Goal: Task Accomplishment & Management: Manage account settings

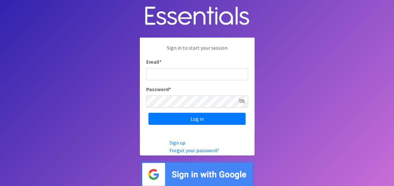
click at [181, 79] on input "Email *" at bounding box center [197, 74] width 102 height 12
type input "jventura5117@gmail.com"
drag, startPoint x: 210, startPoint y: 76, endPoint x: 108, endPoint y: 87, distance: 102.7
click at [108, 87] on body "Sign in to start your session Email * jventura5117@gmail.com Password * Log in …" at bounding box center [197, 94] width 394 height 188
type input "[EMAIL_ADDRESS][DOMAIN_NAME]"
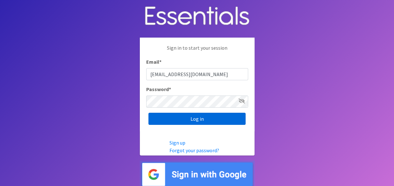
click at [165, 119] on input "Log in" at bounding box center [196, 119] width 97 height 12
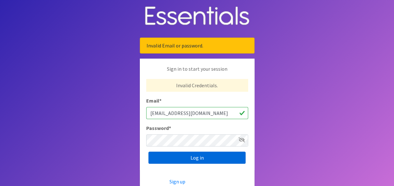
click at [182, 154] on input "Log in" at bounding box center [196, 157] width 97 height 12
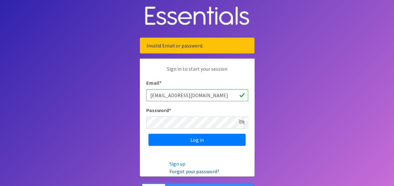
click at [180, 171] on link "Forgot your password?" at bounding box center [194, 171] width 50 height 6
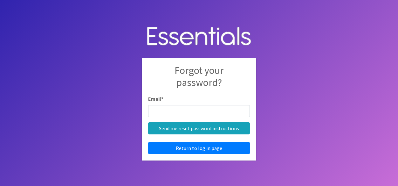
click at [167, 113] on input "Email *" at bounding box center [199, 111] width 102 height 12
type input "[EMAIL_ADDRESS][DOMAIN_NAME]"
click at [180, 134] on div "Forgot your password? Email * jventura@pmch.org Send me reset password instruct…" at bounding box center [199, 109] width 115 height 103
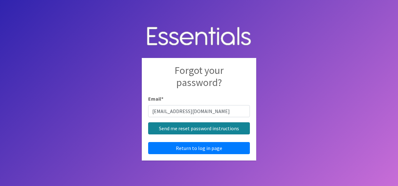
click at [176, 129] on input "Send me reset password instructions" at bounding box center [199, 128] width 102 height 12
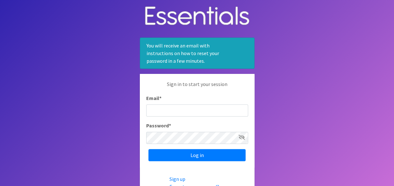
click at [342, 123] on body "You will receive an email with instructions on how to reset your password in a …" at bounding box center [197, 112] width 394 height 224
